Goal: Task Accomplishment & Management: Use online tool/utility

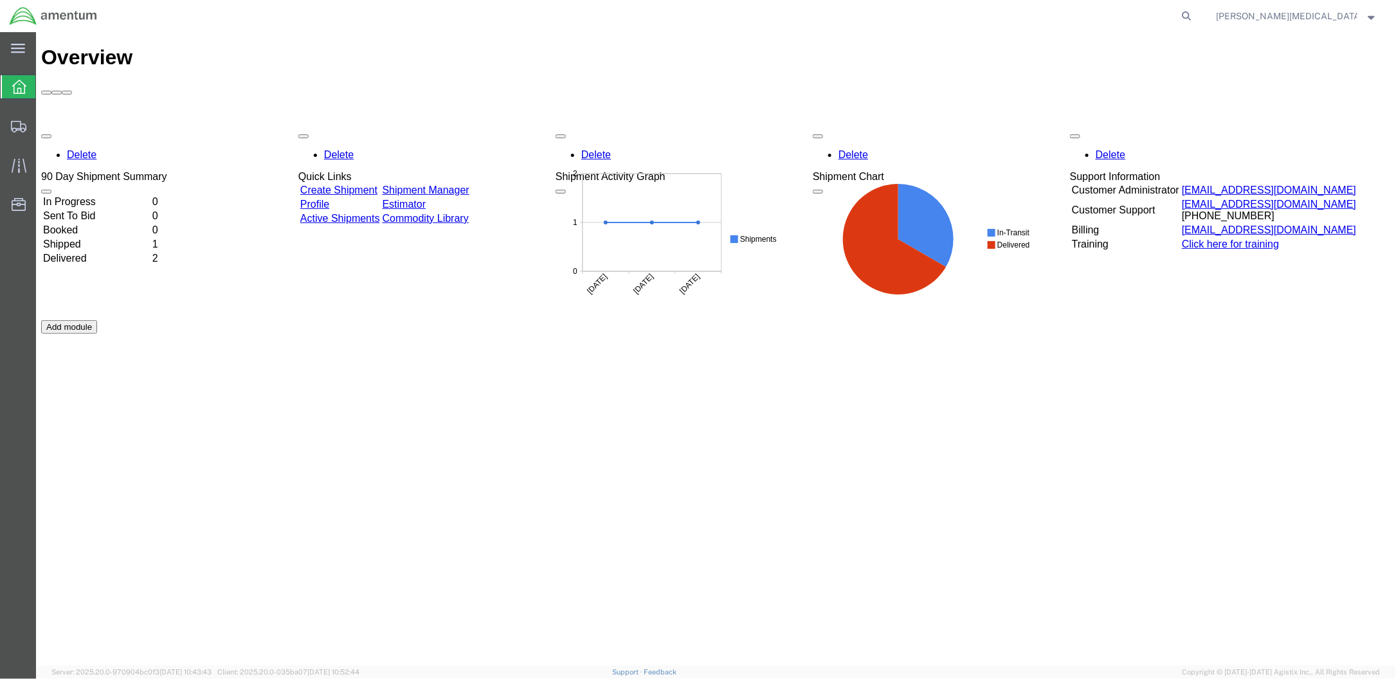
click at [368, 184] on link "Create Shipment" at bounding box center [338, 189] width 77 height 11
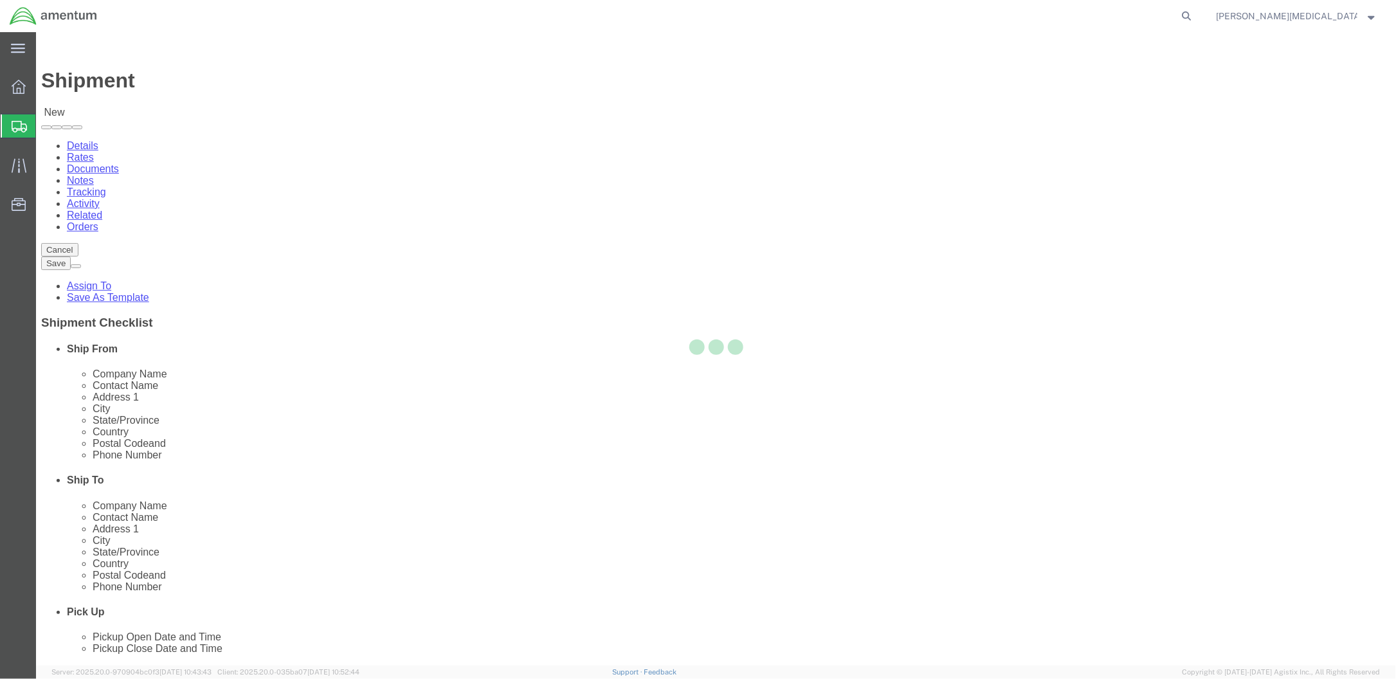
select select
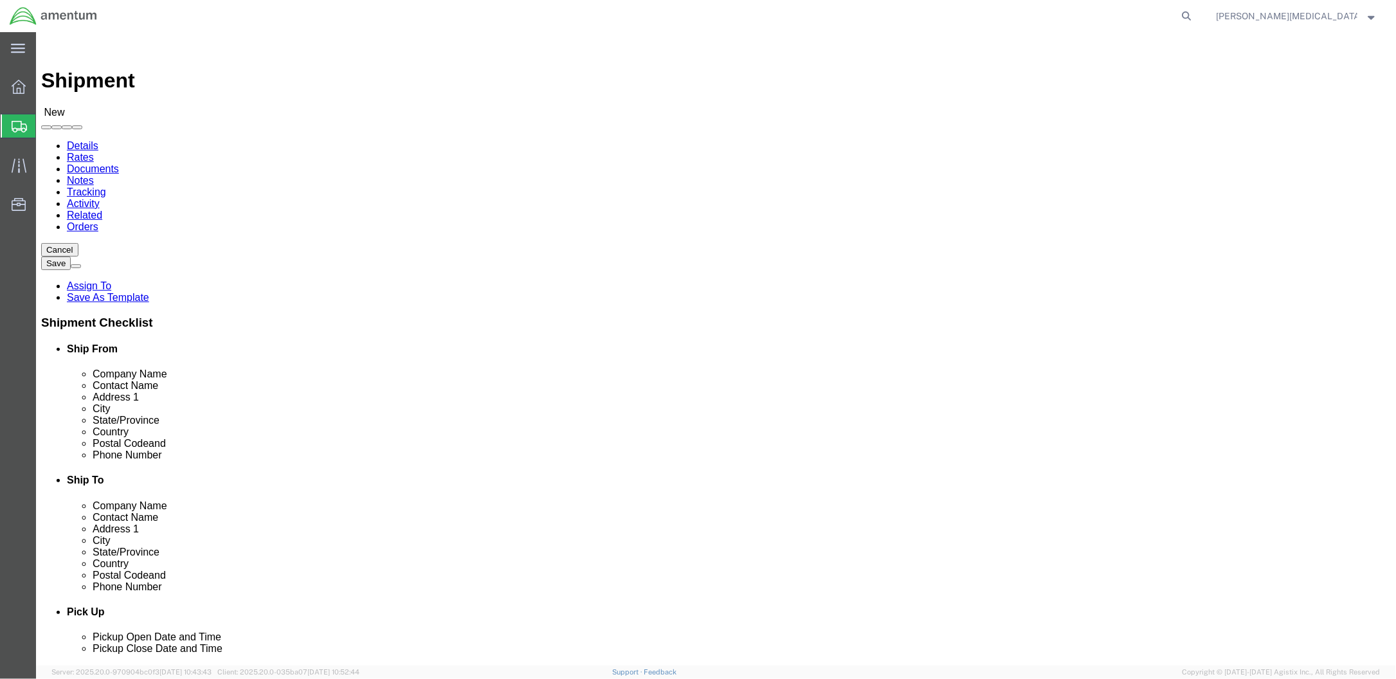
click link "Rates"
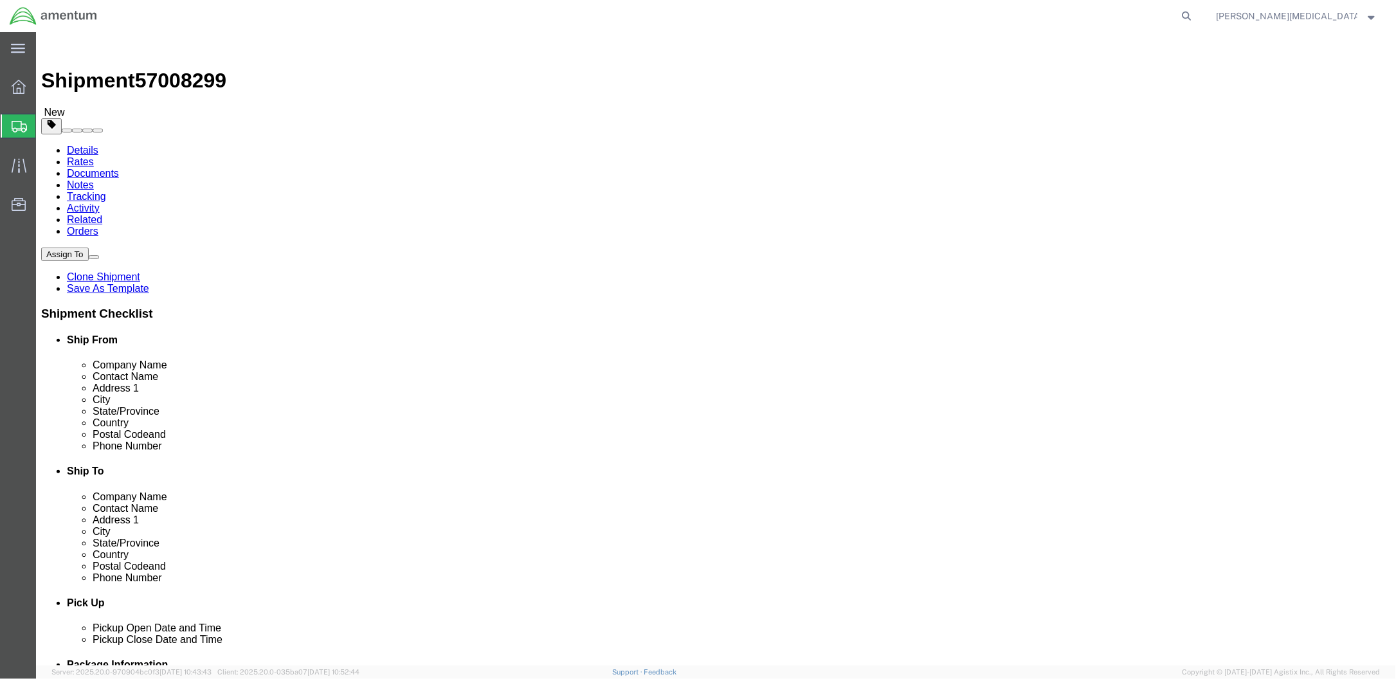
click at [51, 46] on img at bounding box center [47, 44] width 15 height 15
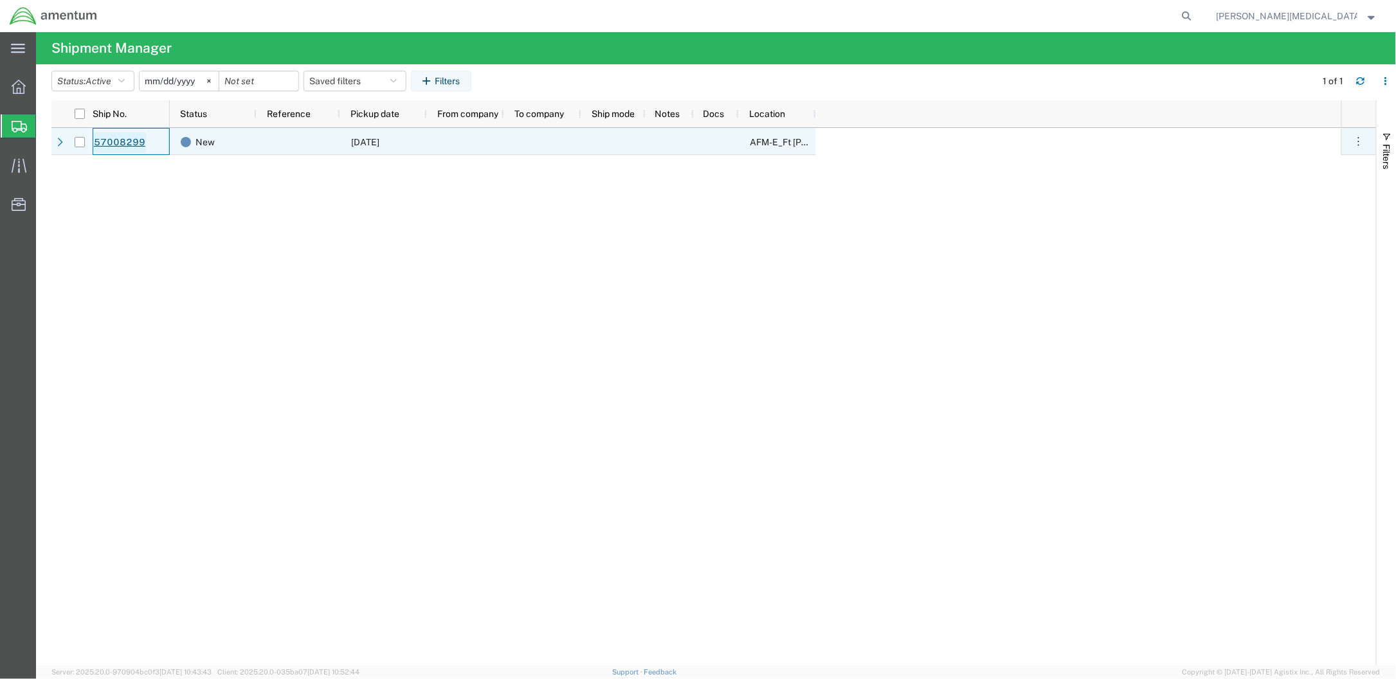
click at [123, 138] on link "57008299" at bounding box center [119, 142] width 53 height 21
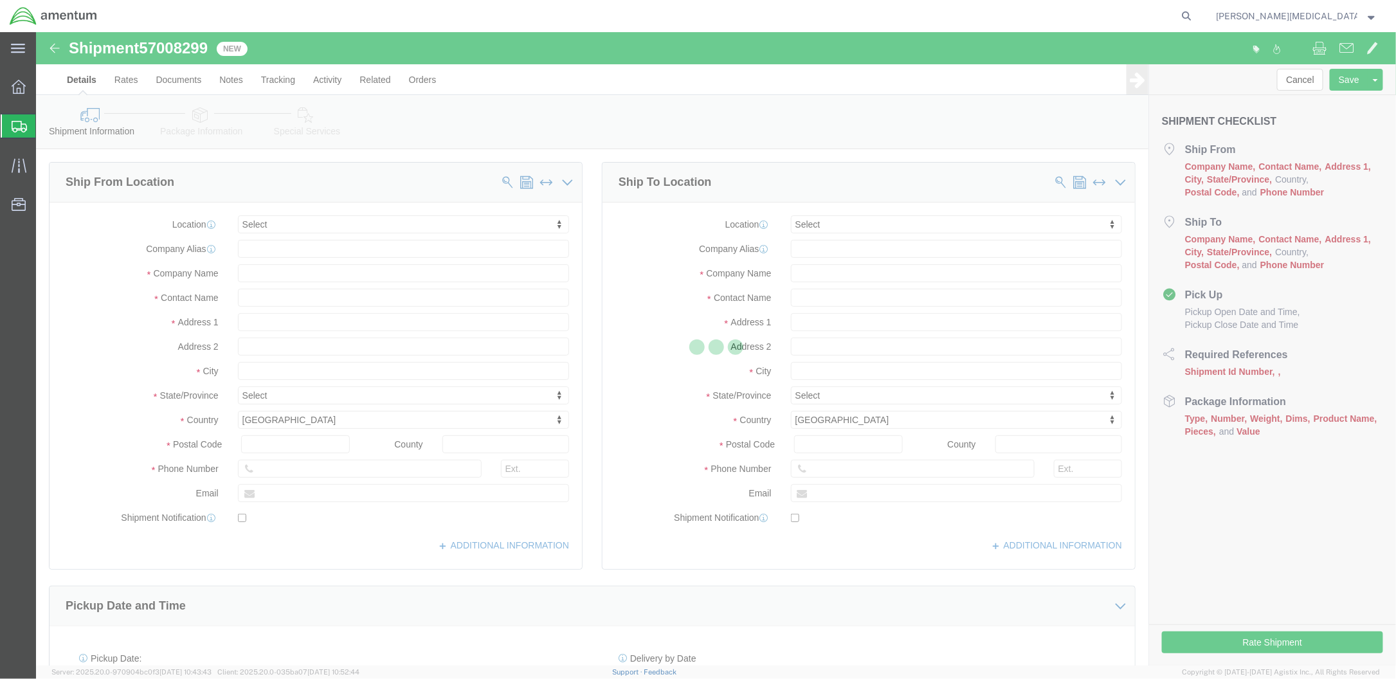
select select
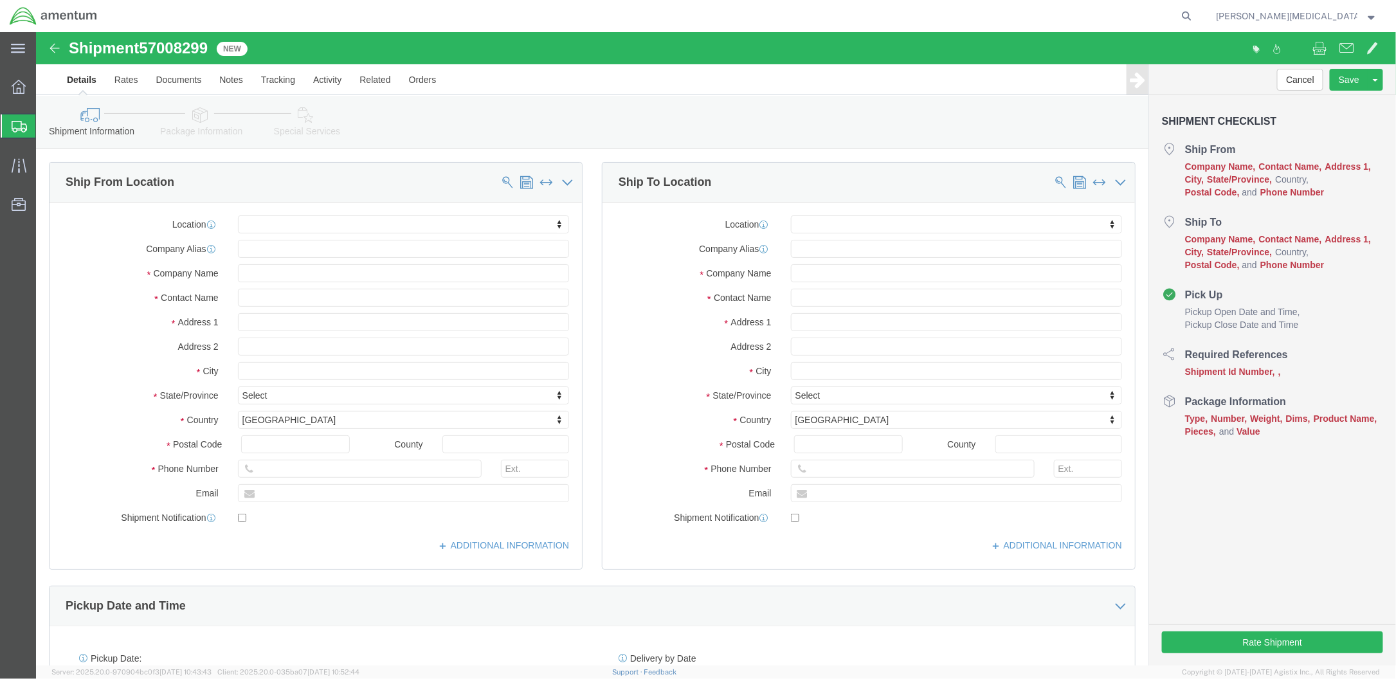
click ul "Details Rates Documents Notes Tracking Activity Related Orders"
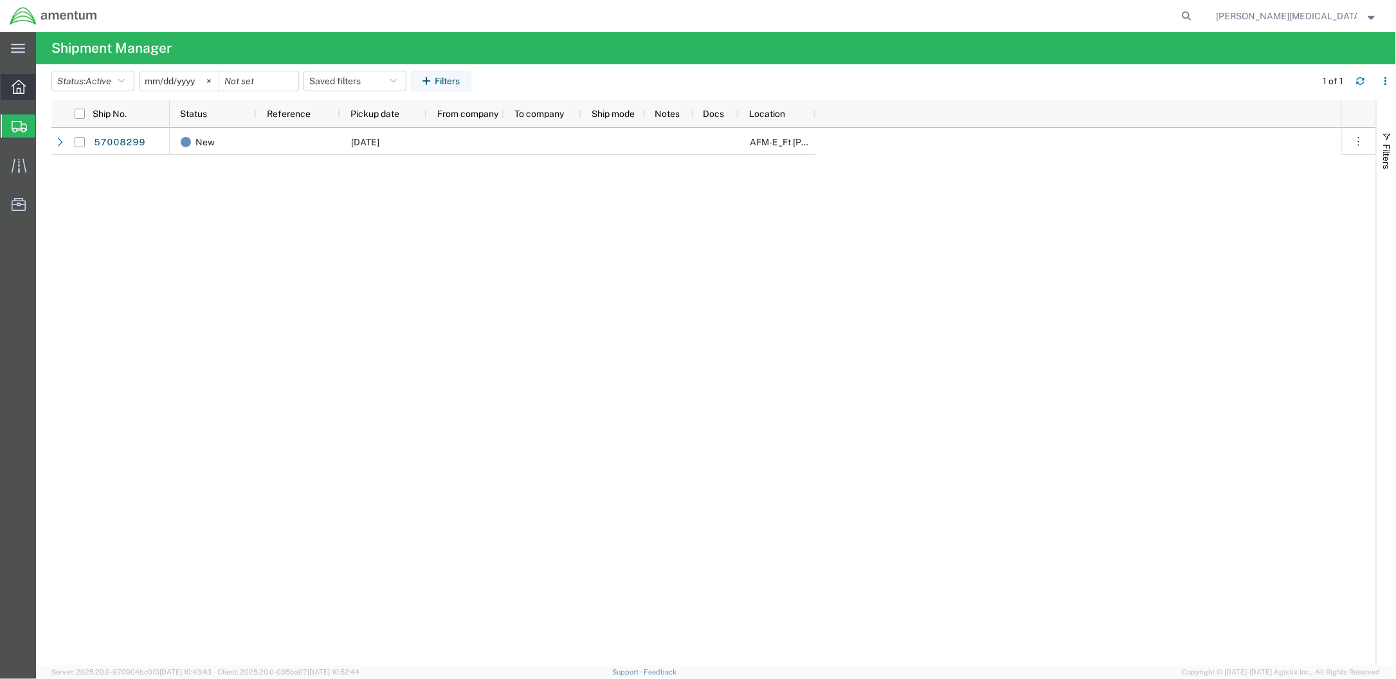
click at [15, 77] on div at bounding box center [19, 87] width 36 height 26
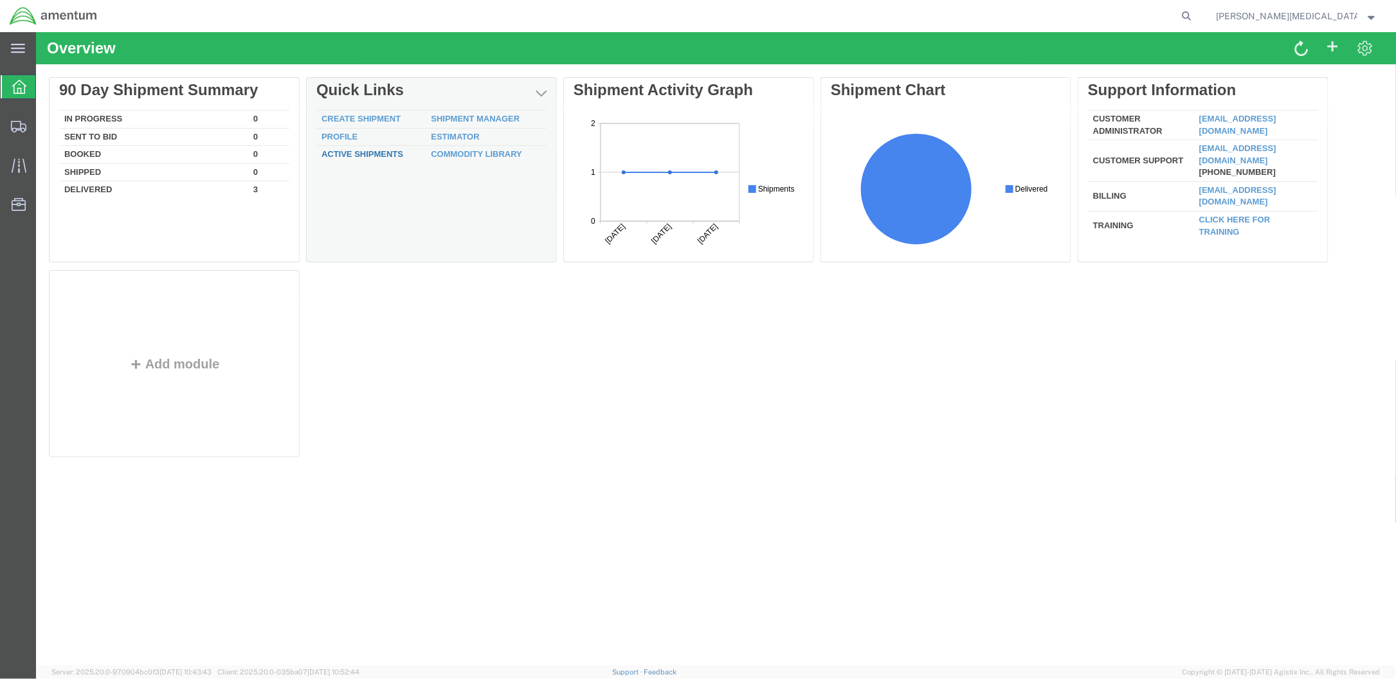
click at [366, 155] on link "Active Shipments" at bounding box center [362, 153] width 82 height 10
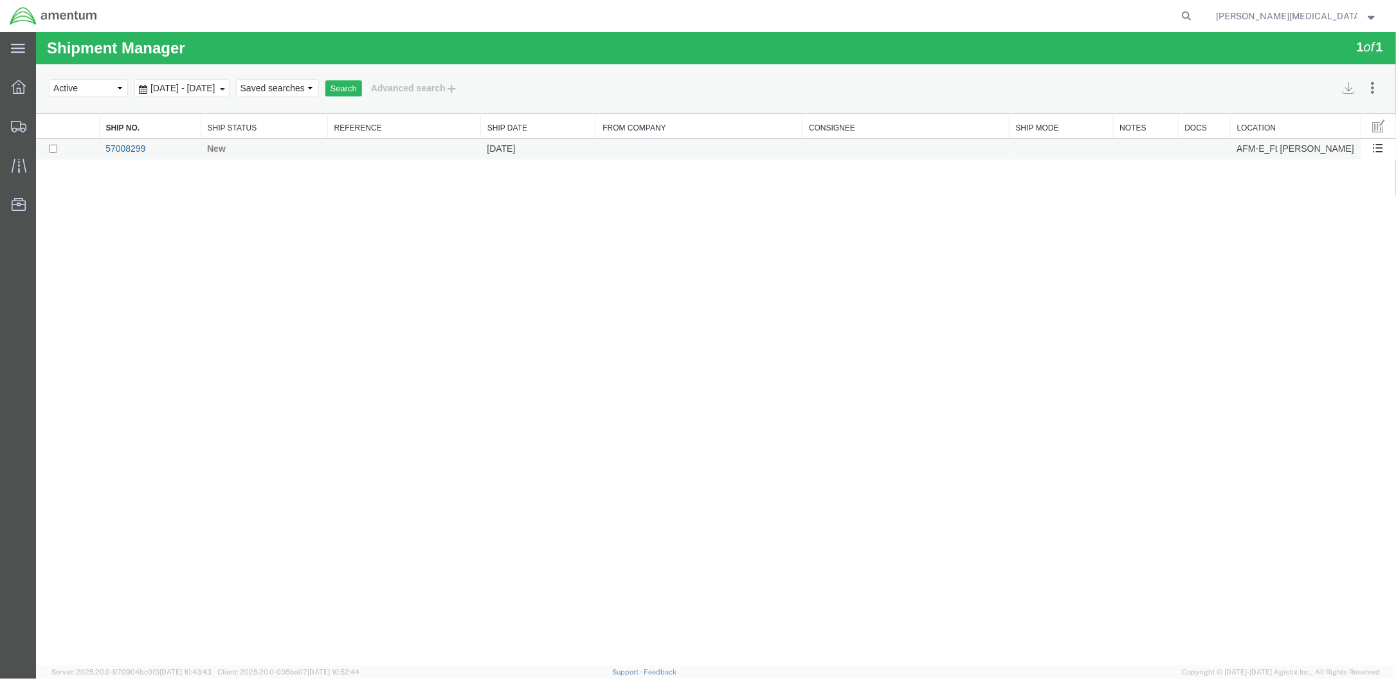
click at [125, 143] on link "57008299" at bounding box center [125, 148] width 40 height 10
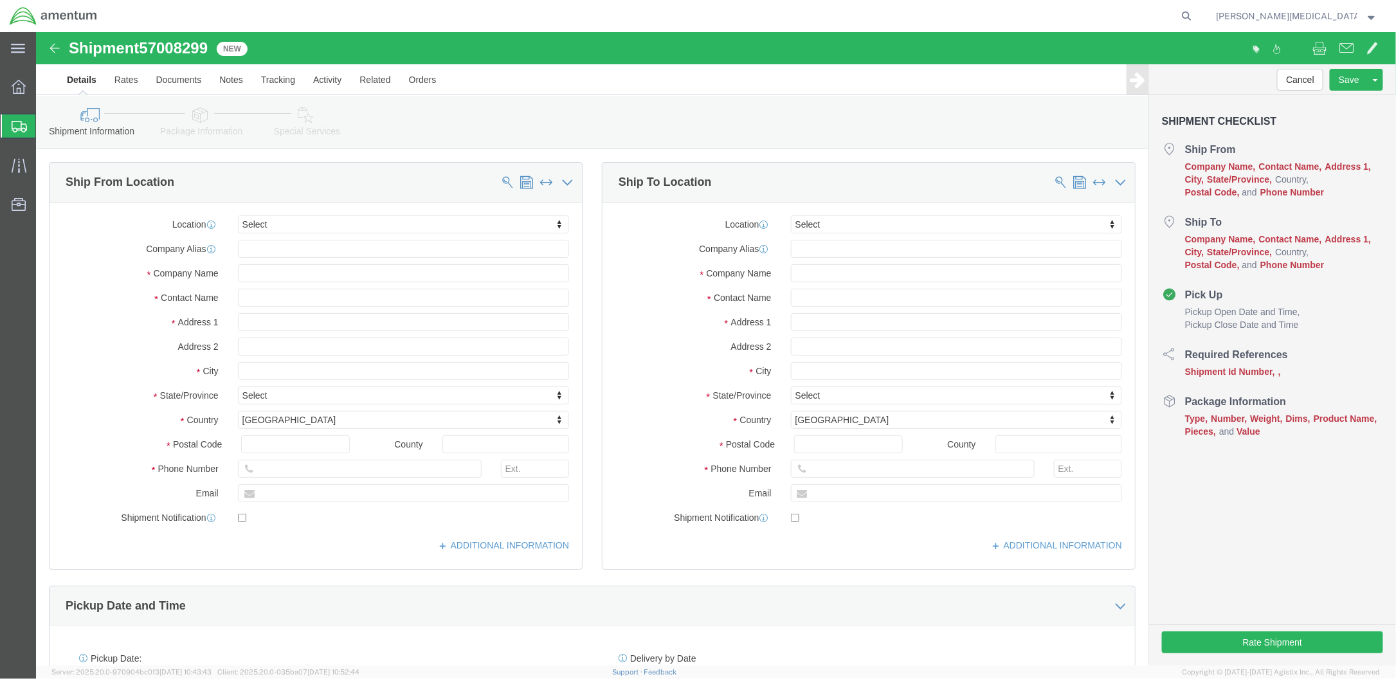
select select
